Goal: Task Accomplishment & Management: Use online tool/utility

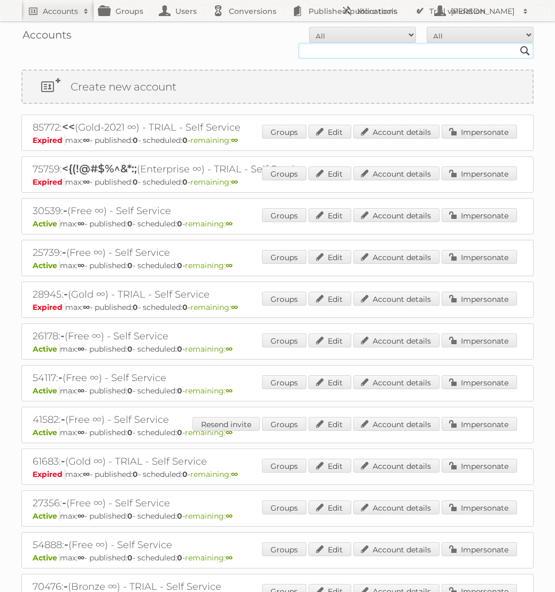
click at [406, 57] on input "text" at bounding box center [416, 51] width 235 height 16
type input "@rewe"
click at [517, 43] on input "Search" at bounding box center [525, 51] width 16 height 16
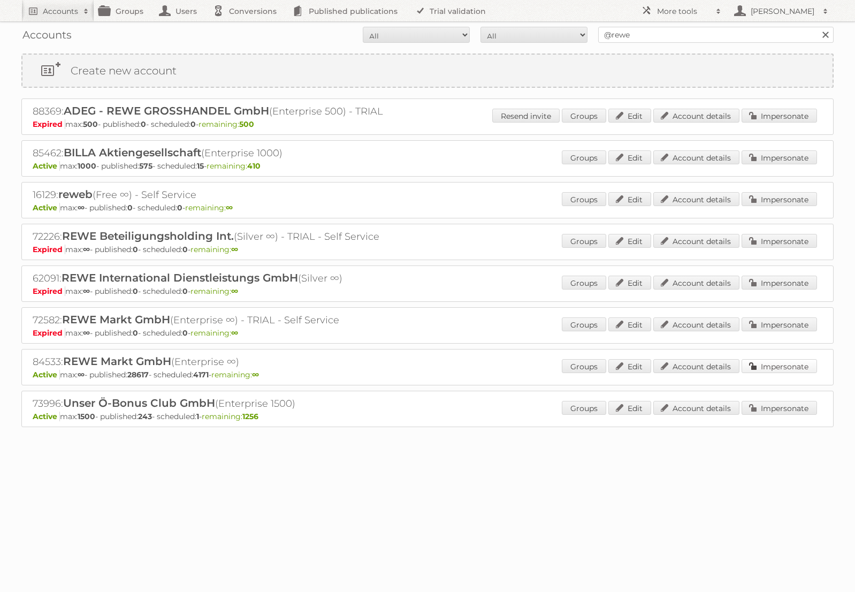
click at [555, 365] on link "Impersonate" at bounding box center [779, 366] width 75 height 14
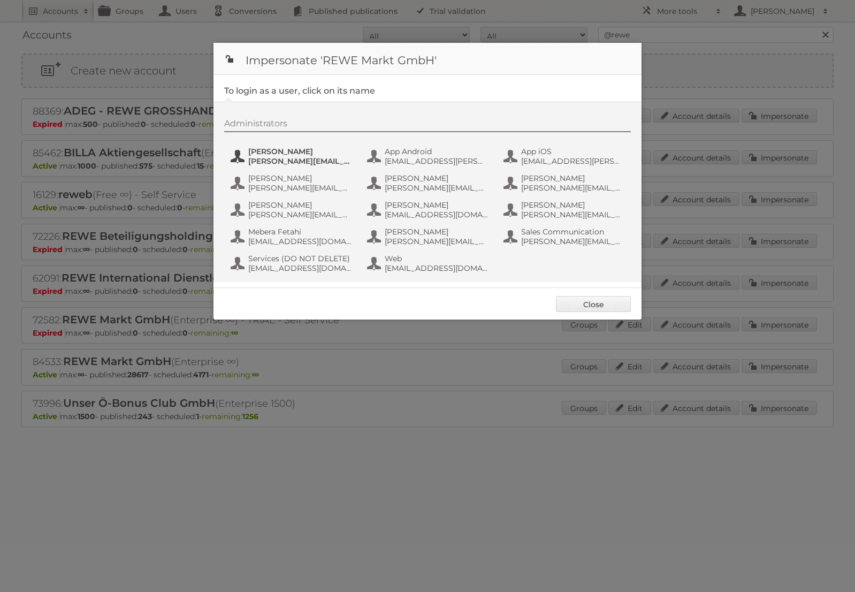
click at [293, 153] on span "[PERSON_NAME]" at bounding box center [300, 152] width 104 height 10
